Goal: Task Accomplishment & Management: Manage account settings

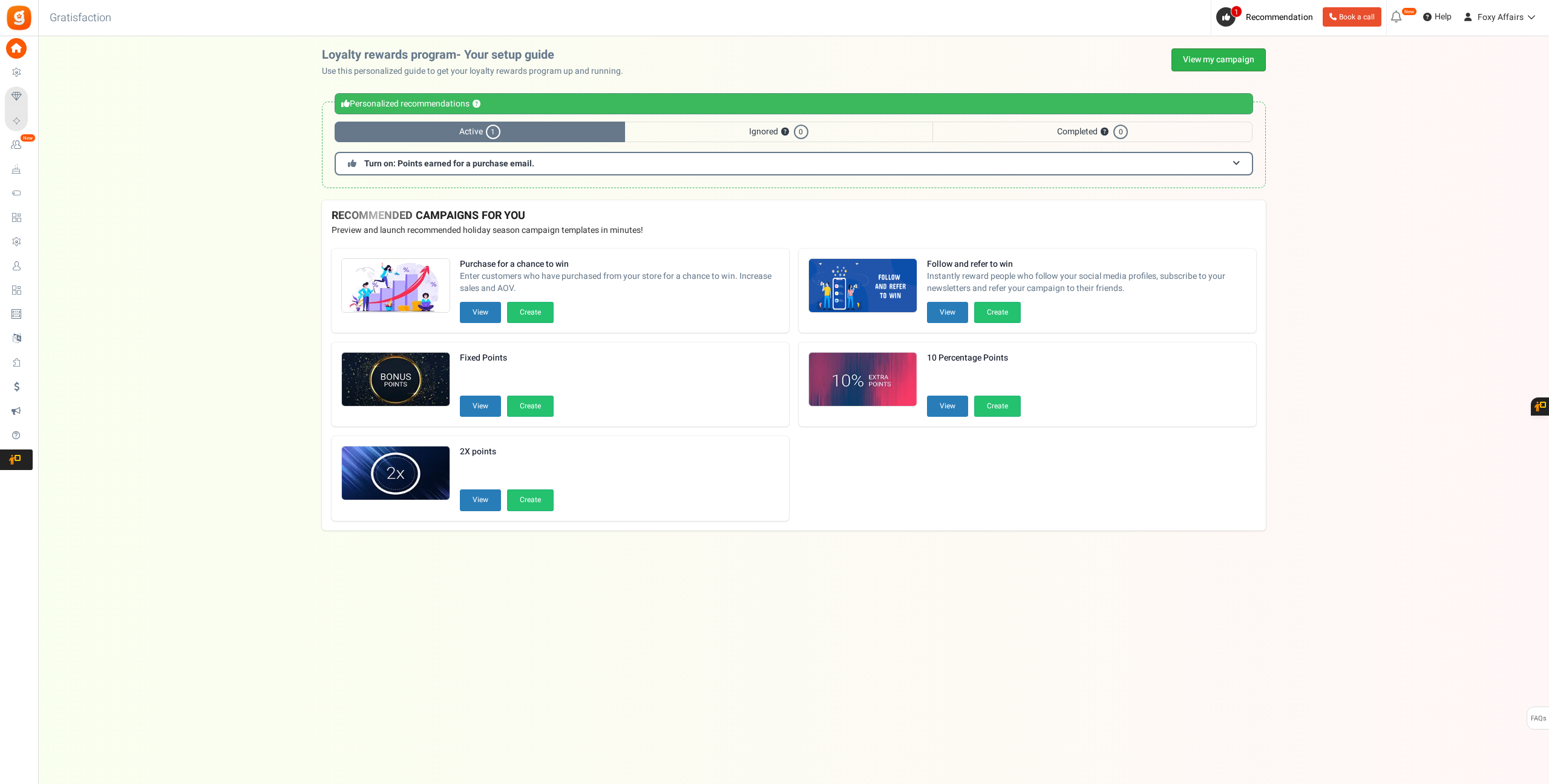
click at [1235, 53] on link "View my campaign" at bounding box center [1219, 60] width 94 height 23
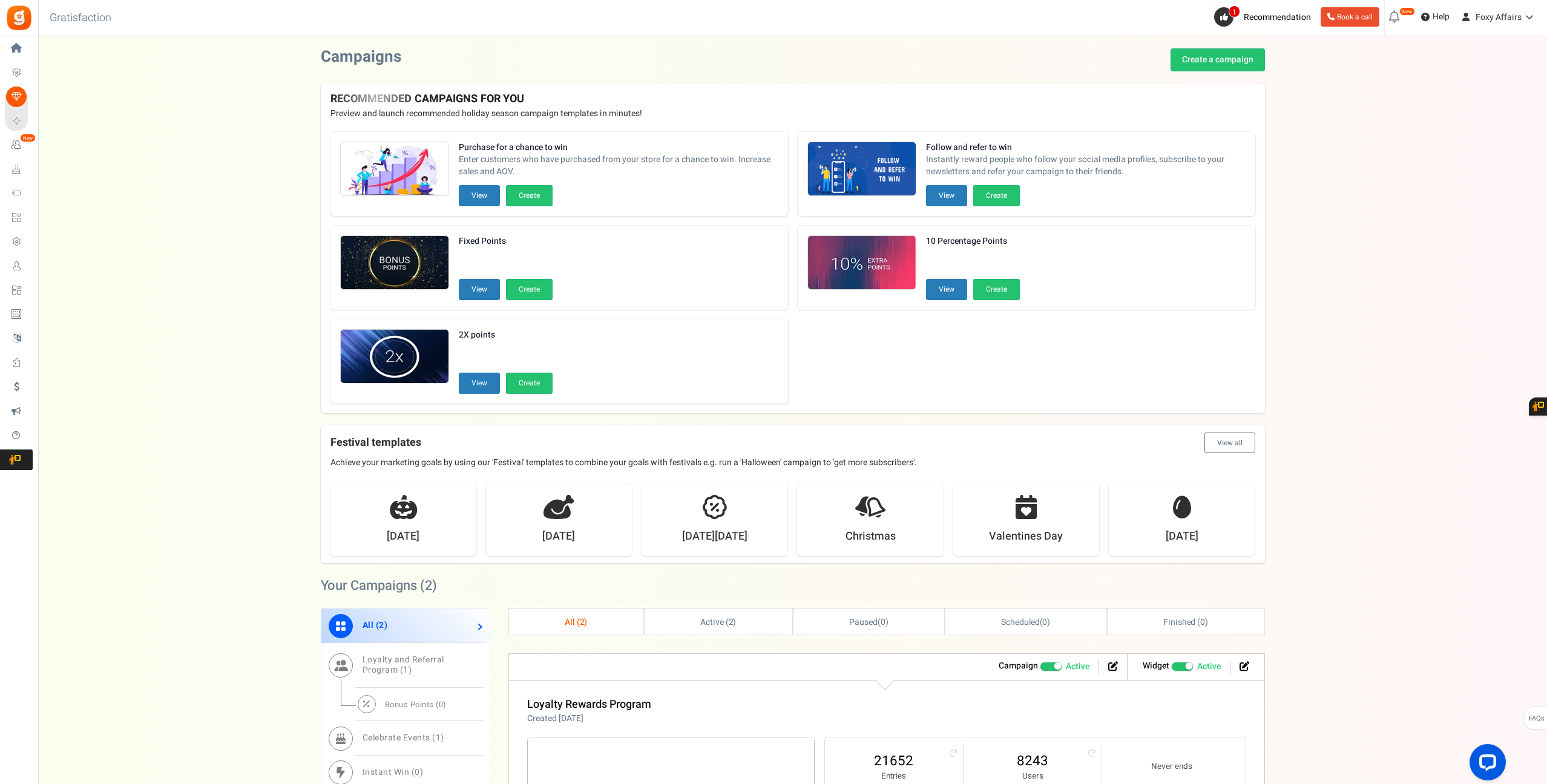
click at [1314, 657] on div "Want to run giveaways, contests and instant win campaigns? View templates Campa…" at bounding box center [793, 602] width 1509 height 1107
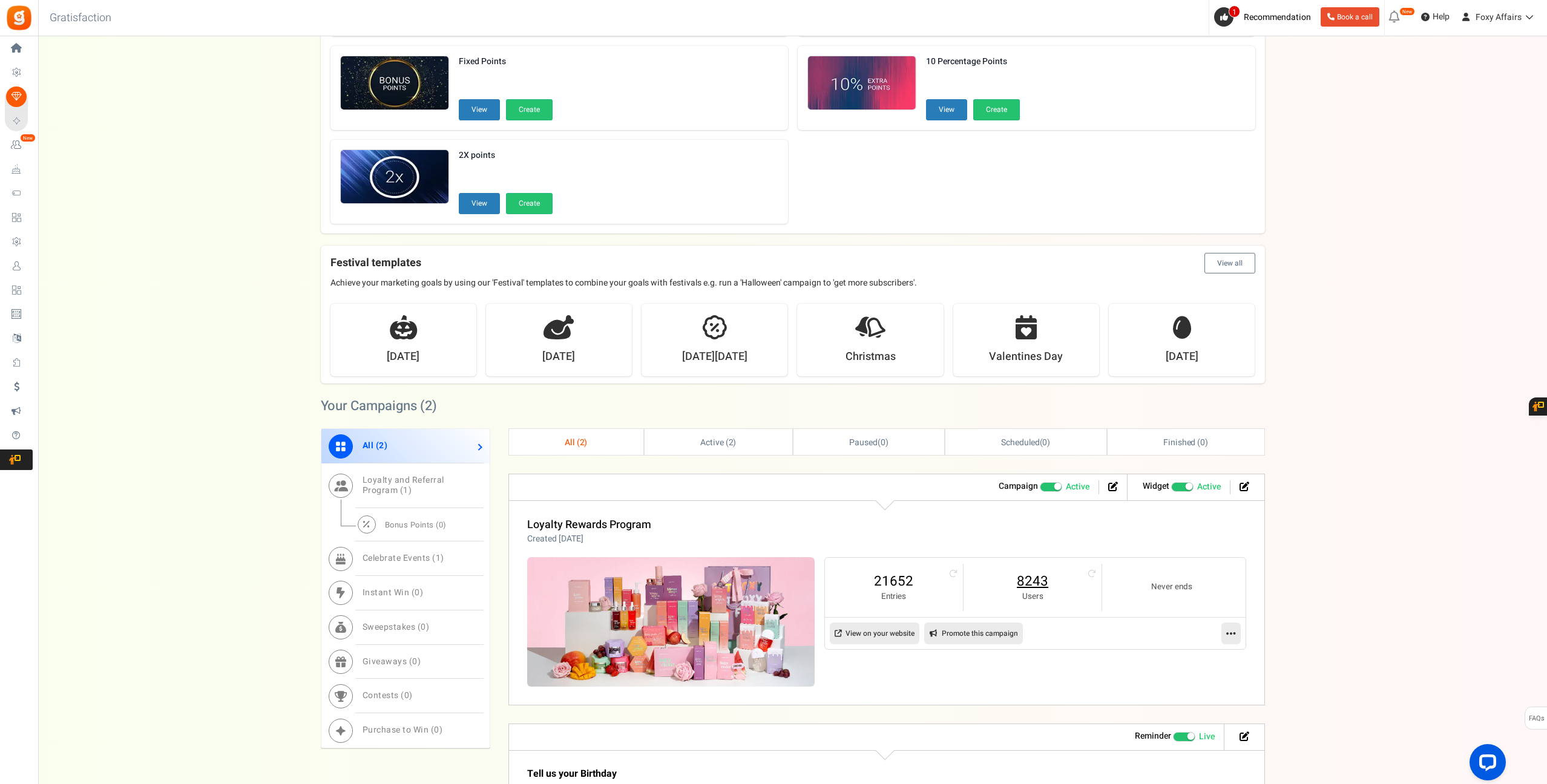
scroll to position [181, 0]
click at [1032, 577] on link "8243" at bounding box center [1032, 580] width 114 height 19
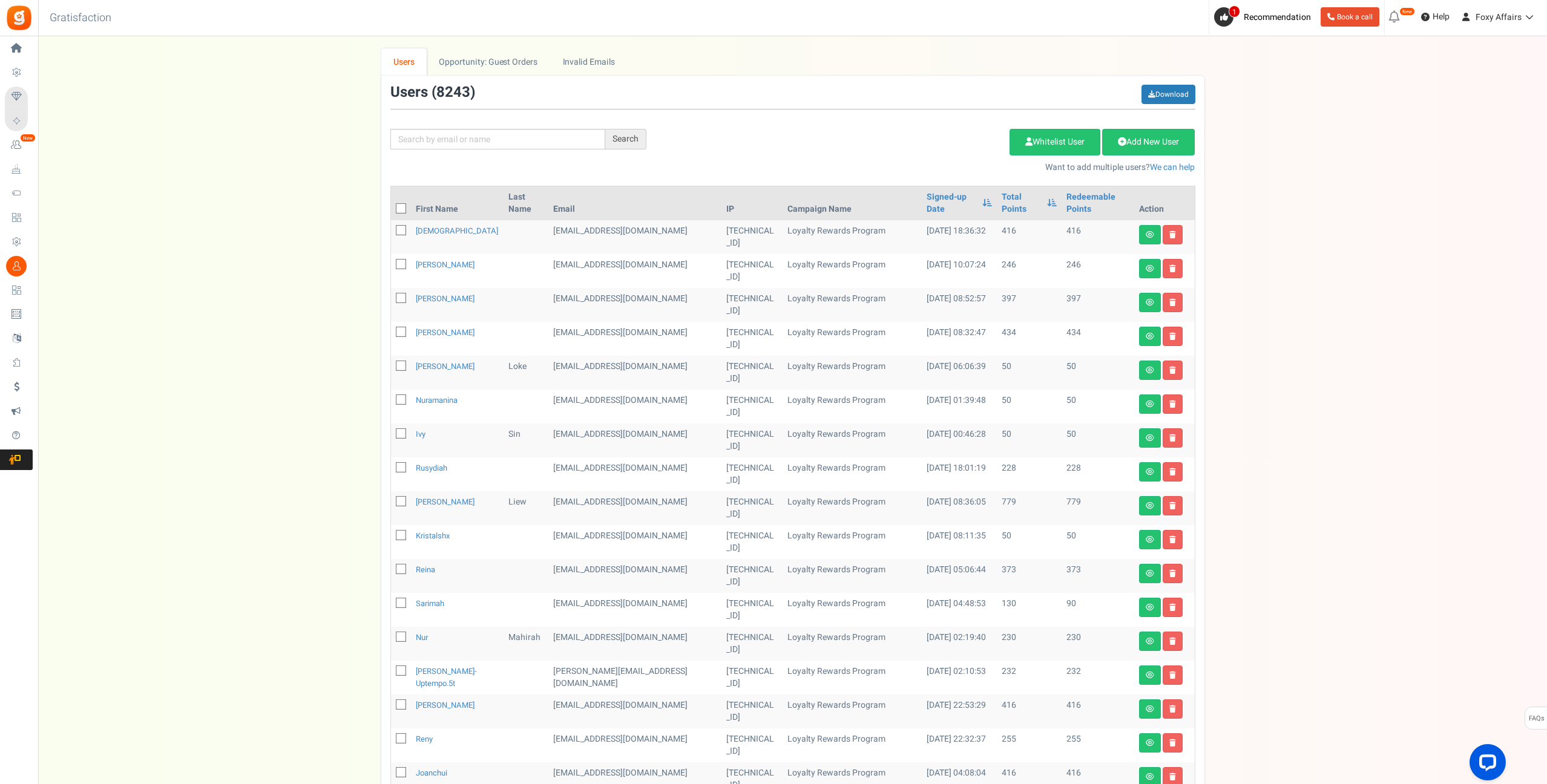
click at [1347, 380] on div "We've rolled out a NEW FEATURE! convert potential guest orders to customers. Ch…" at bounding box center [793, 494] width 1484 height 892
click at [1304, 359] on div "We've rolled out a NEW FEATURE! convert potential guest orders to customers. Ch…" at bounding box center [793, 494] width 1484 height 892
click at [539, 132] on input "text" at bounding box center [498, 139] width 215 height 21
paste input "[EMAIL_ADDRESS][DOMAIN_NAME]"
type input "[EMAIL_ADDRESS][DOMAIN_NAME]"
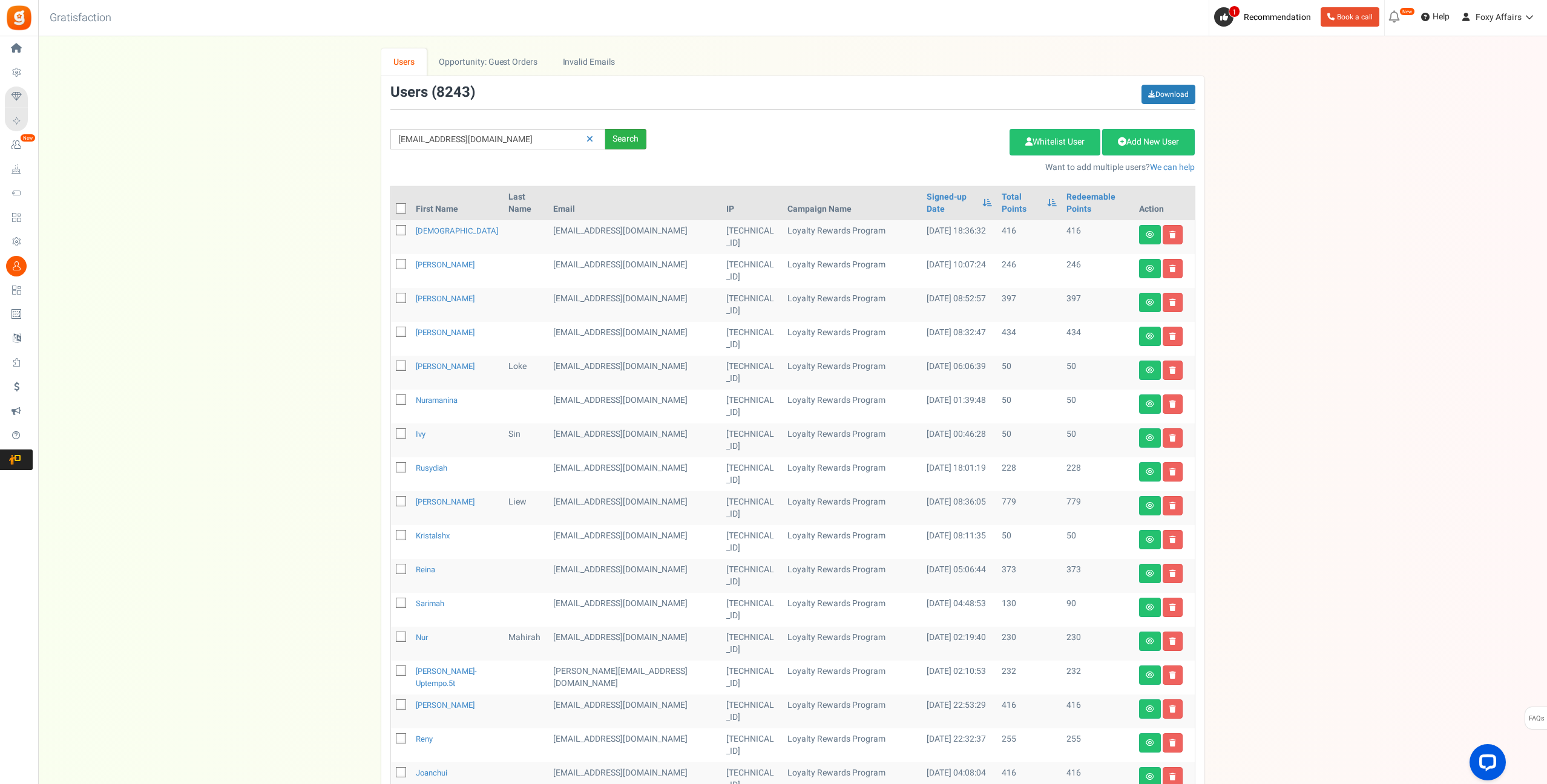
click at [640, 139] on div "Search" at bounding box center [626, 139] width 41 height 21
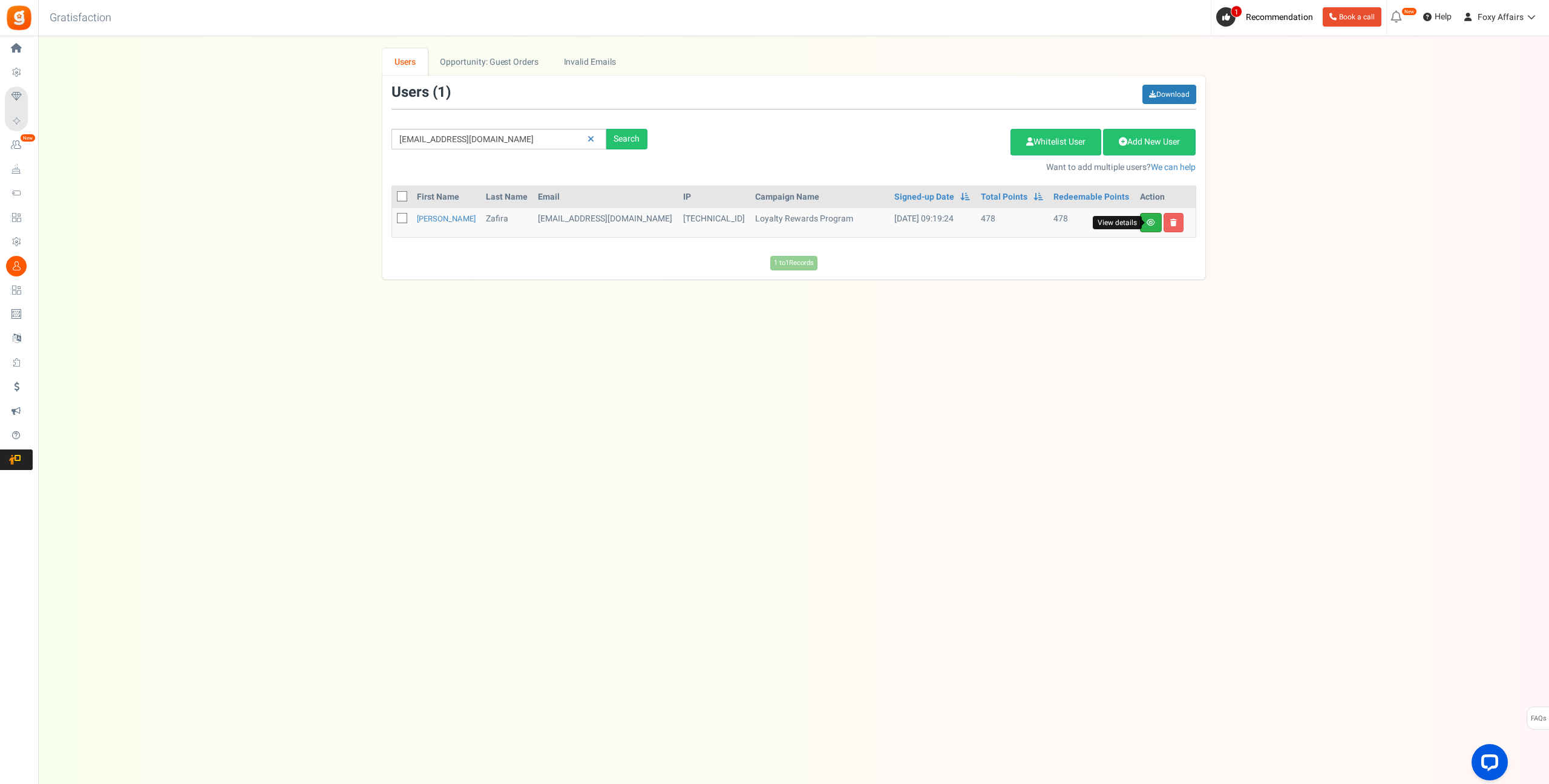
click at [1153, 222] on icon at bounding box center [1151, 222] width 8 height 7
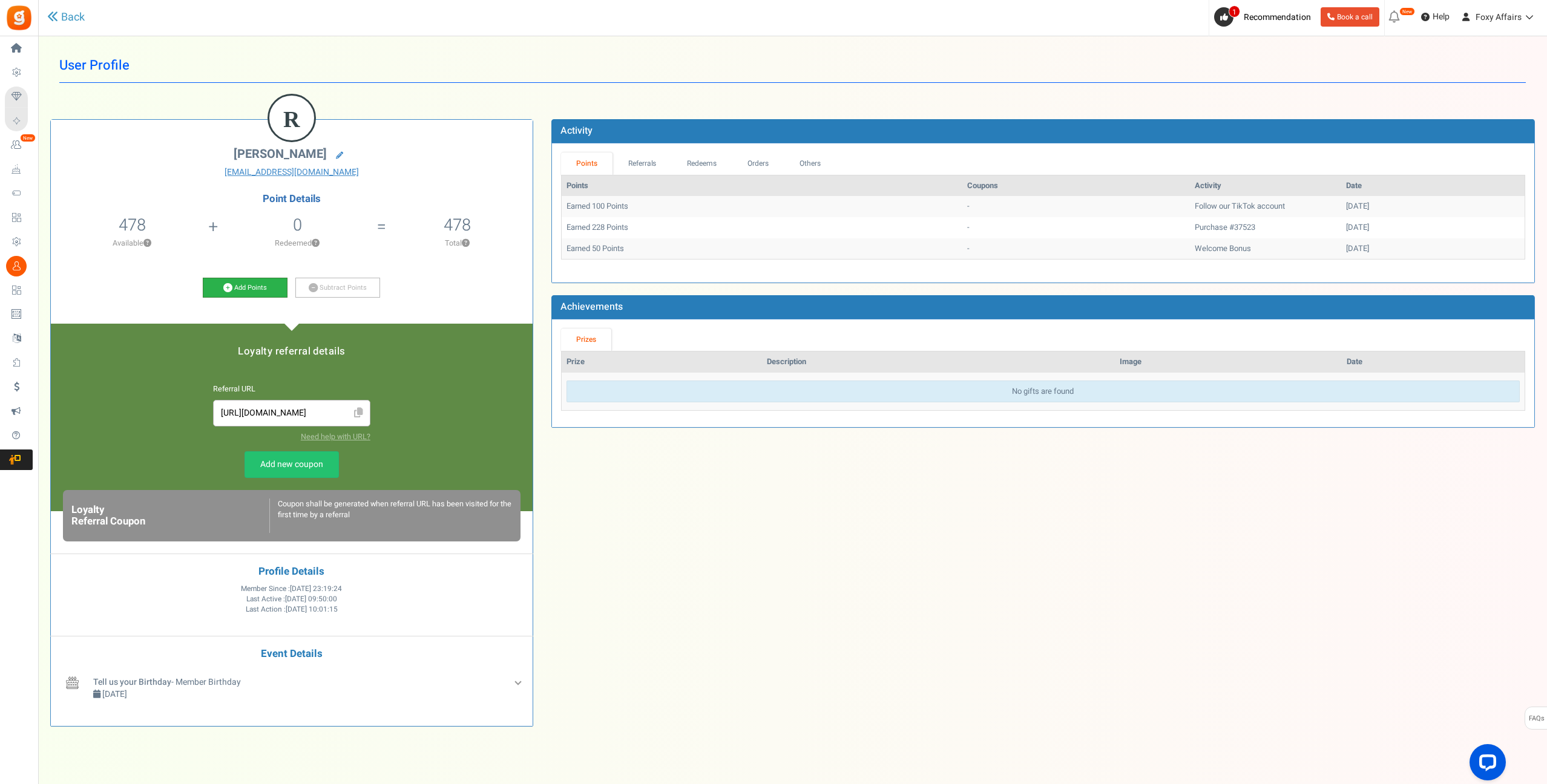
click at [232, 289] on link "Add Points" at bounding box center [245, 288] width 85 height 21
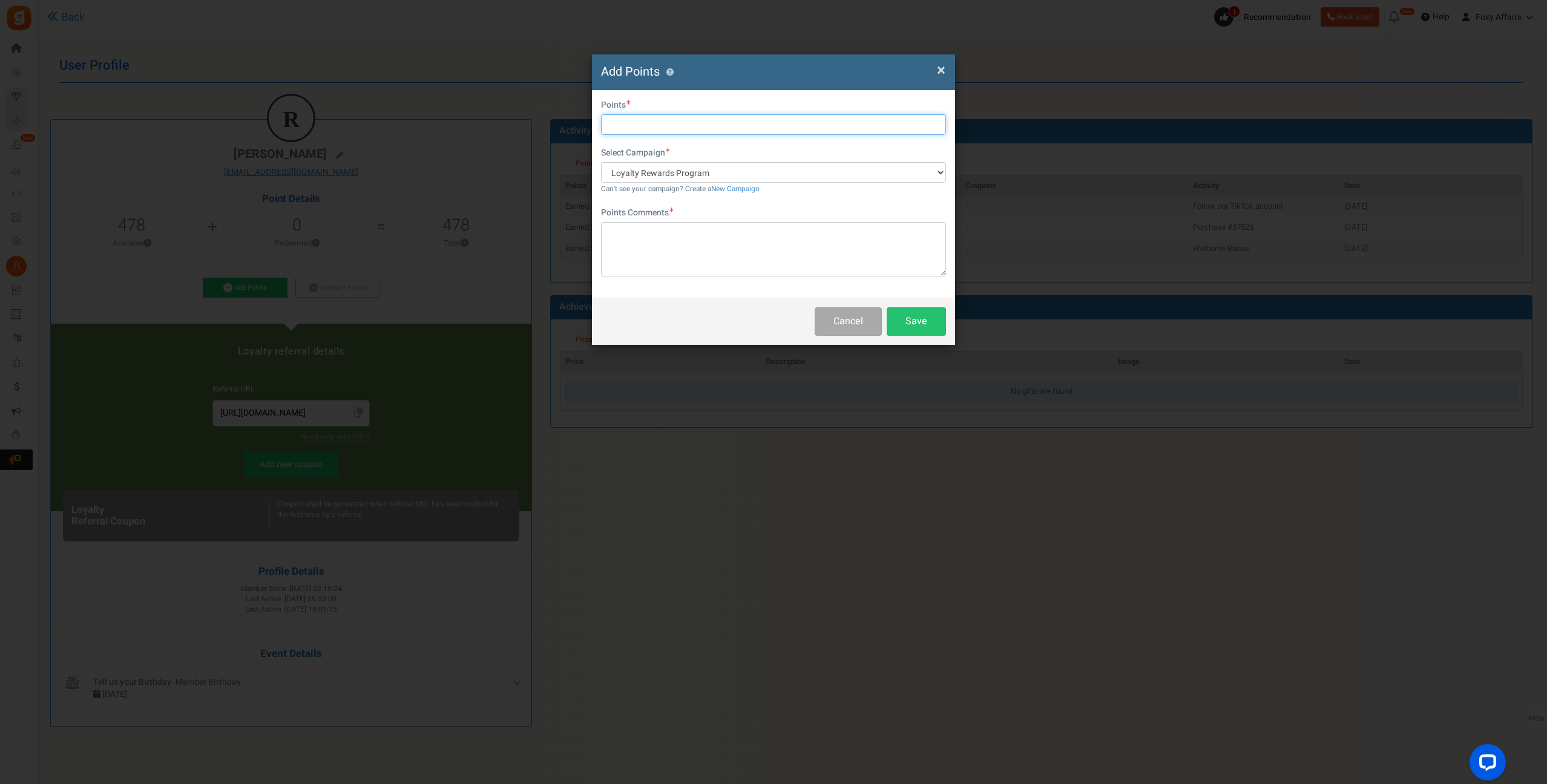
click at [676, 129] on input "text" at bounding box center [773, 125] width 345 height 21
type input "379"
click at [674, 246] on textarea at bounding box center [773, 249] width 345 height 54
type textarea "TikTok Order"
click at [924, 320] on button "Save" at bounding box center [916, 322] width 59 height 28
